Goal: Information Seeking & Learning: Learn about a topic

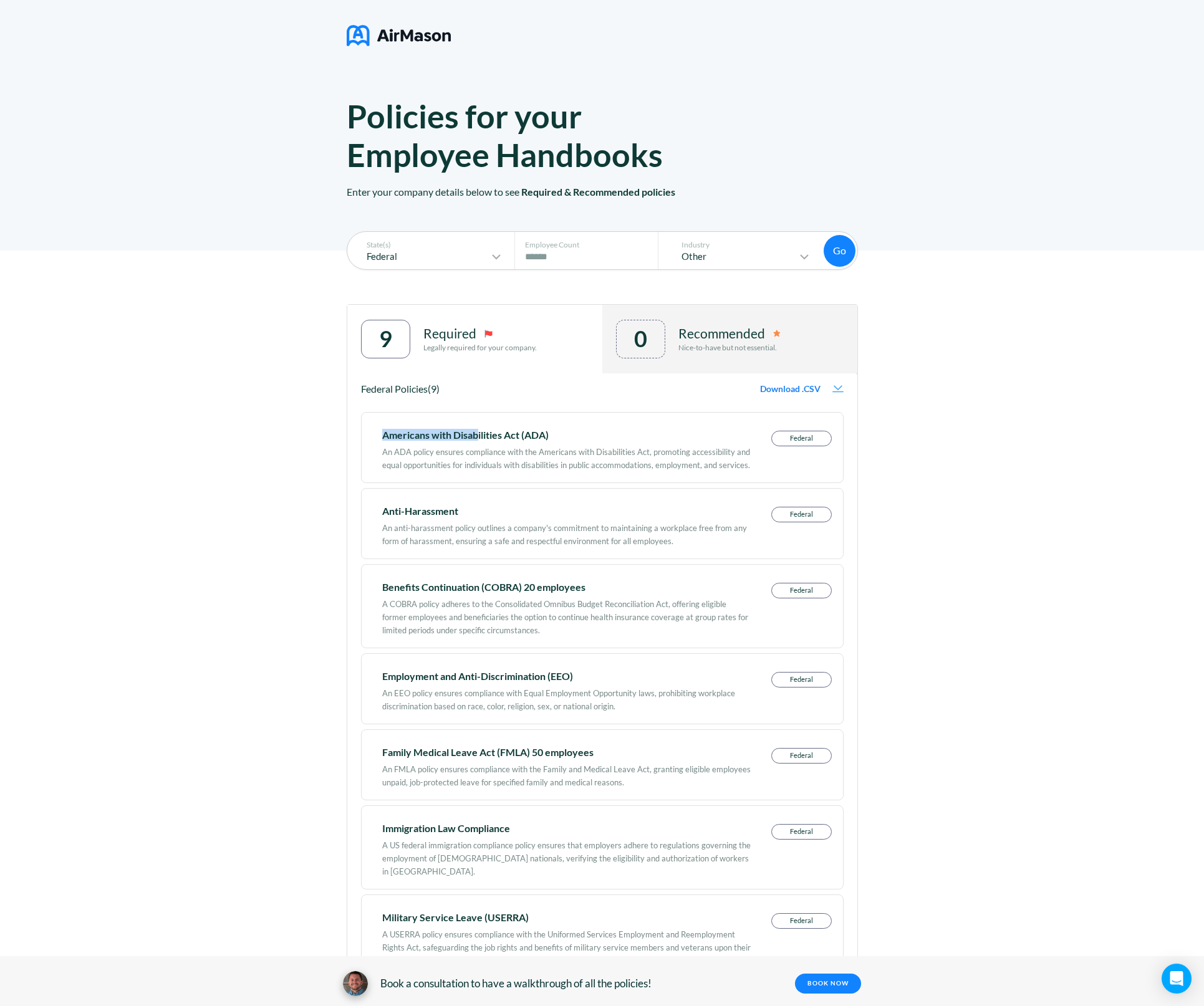
drag, startPoint x: 474, startPoint y: 428, endPoint x: 479, endPoint y: 436, distance: 9.4
click at [477, 436] on div "Americans with Disabilities Act (ADA) An ADA policy ensures compliance with the…" at bounding box center [602, 447] width 483 height 71
drag, startPoint x: 479, startPoint y: 436, endPoint x: 519, endPoint y: 448, distance: 41.8
click at [502, 444] on div "Americans with Disabilities Act (ADA) An ADA policy ensures compliance with the…" at bounding box center [566, 451] width 369 height 41
click at [602, 460] on div "An ADA policy ensures compliance with the Americans with Disabilities Act, prom…" at bounding box center [566, 455] width 369 height 33
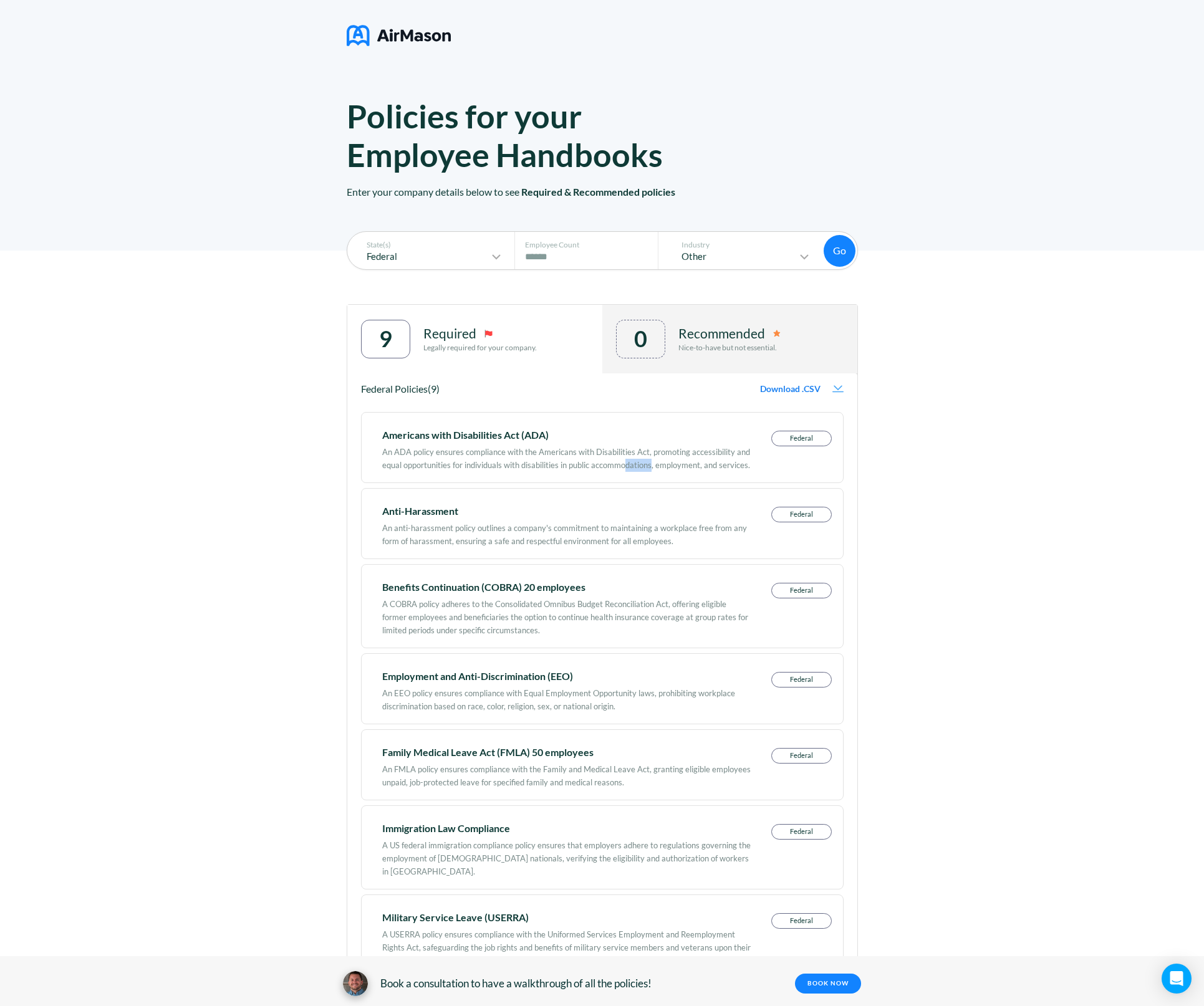
drag, startPoint x: 652, startPoint y: 463, endPoint x: 669, endPoint y: 462, distance: 17.0
click at [655, 463] on div "An ADA policy ensures compliance with the Americans with Disabilities Act, prom…" at bounding box center [566, 455] width 369 height 33
click at [669, 462] on div "An ADA policy ensures compliance with the Americans with Disabilities Act, prom…" at bounding box center [566, 455] width 369 height 33
click at [693, 342] on div "Recommended Nice-to-have but not essential." at bounding box center [730, 339] width 103 height 38
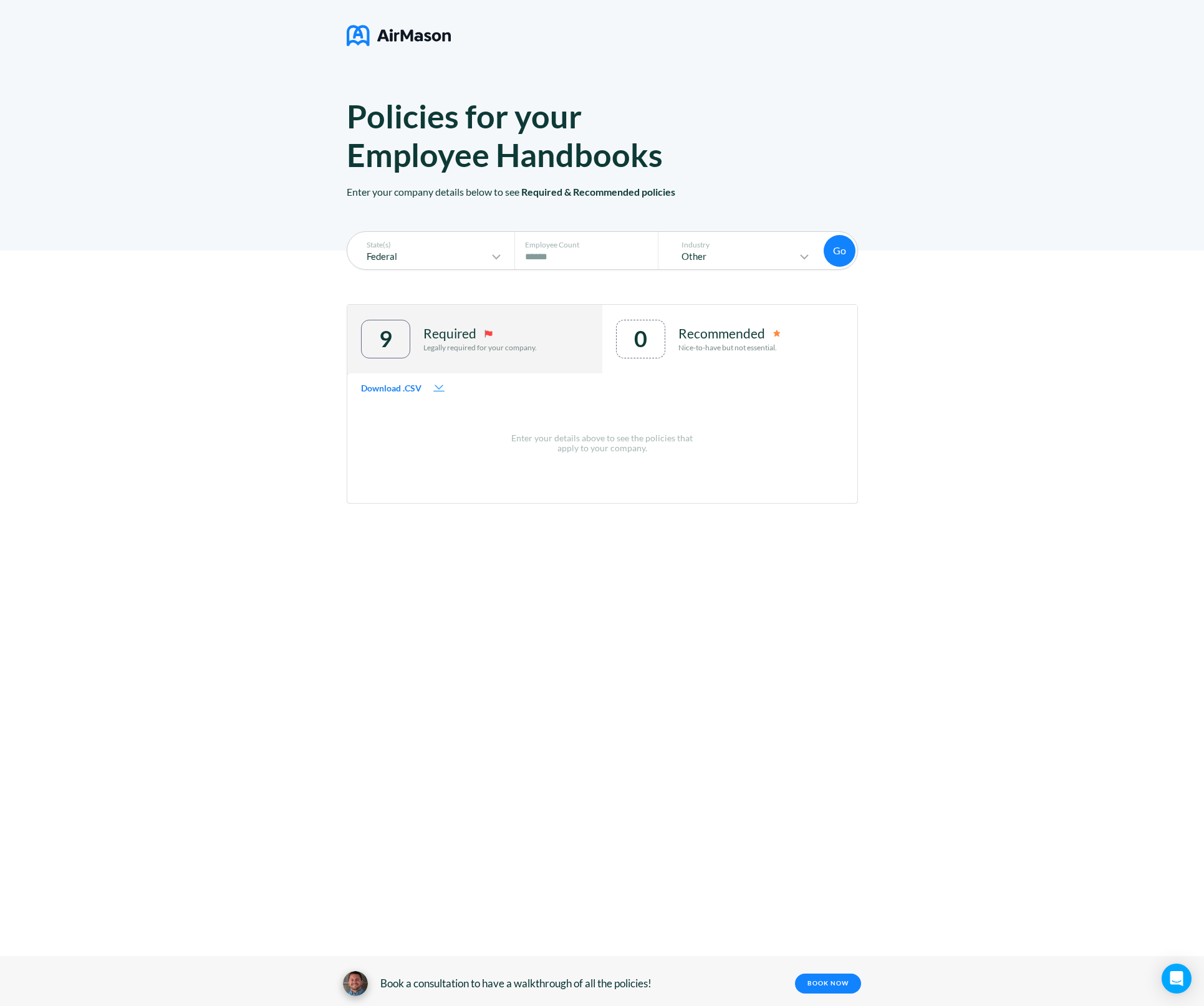
click at [565, 332] on div "9 Required Legally required for your company." at bounding box center [475, 339] width 255 height 68
